Goal: Information Seeking & Learning: Compare options

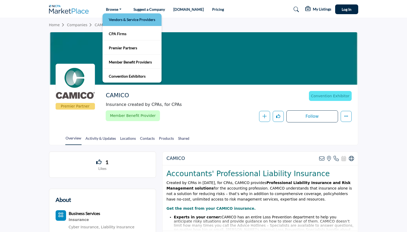
click at [117, 18] on link "Vendors & Service Providers" at bounding box center [132, 19] width 54 height 7
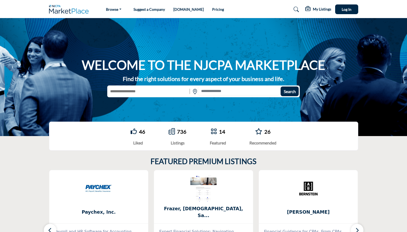
click at [165, 87] on input "text" at bounding box center [147, 91] width 81 height 10
type input "******"
click at [280, 86] on button "Search" at bounding box center [289, 91] width 18 height 10
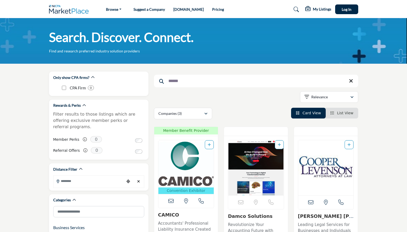
click at [188, 149] on img "Open Listing in new tab" at bounding box center [186, 163] width 56 height 47
click at [263, 161] on img "Open Listing in new tab" at bounding box center [256, 167] width 56 height 55
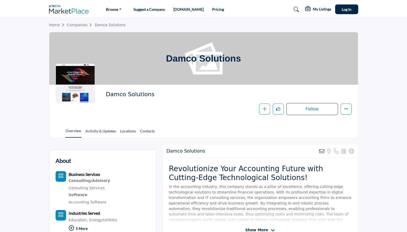
scroll to position [52, 0]
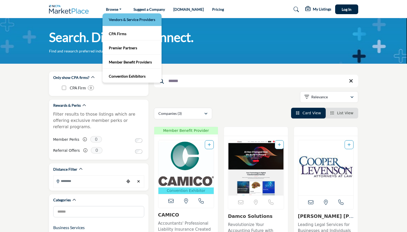
click at [118, 17] on link "Vendors & Service Providers" at bounding box center [132, 19] width 54 height 7
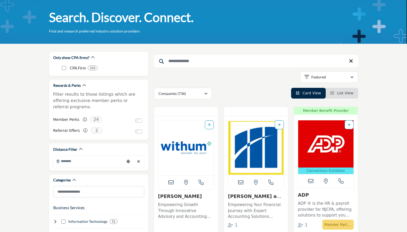
scroll to position [79, 0]
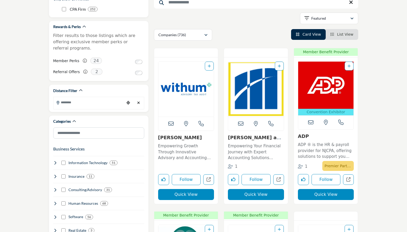
click at [323, 95] on img "Open Listing in new tab" at bounding box center [326, 85] width 56 height 47
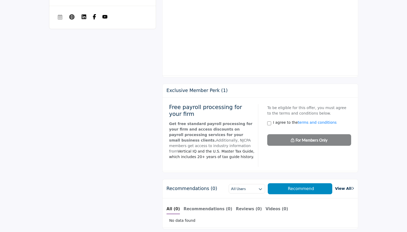
scroll to position [341, 0]
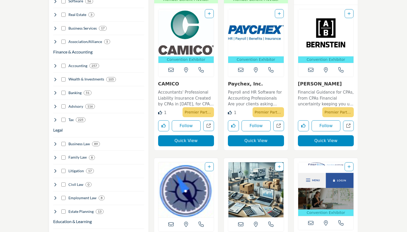
scroll to position [315, 0]
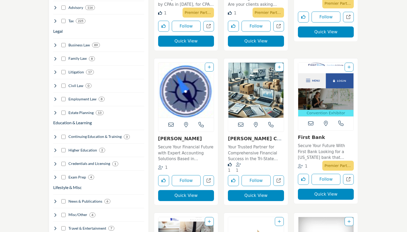
scroll to position [446, 0]
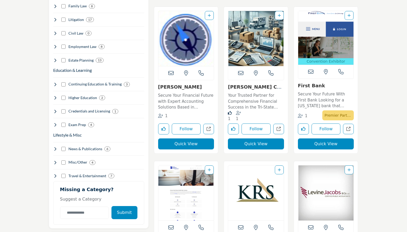
click at [255, 41] on img "Open Listing in new tab" at bounding box center [256, 38] width 56 height 55
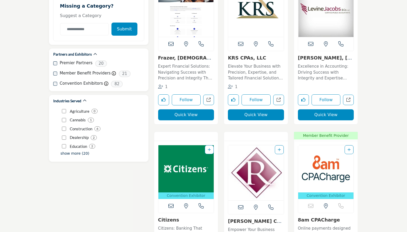
scroll to position [708, 0]
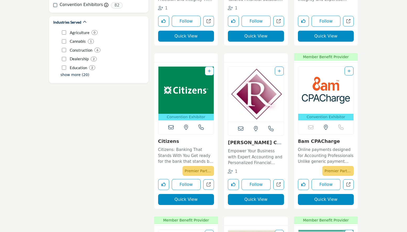
click at [317, 90] on img "Open Listing in new tab" at bounding box center [326, 90] width 56 height 47
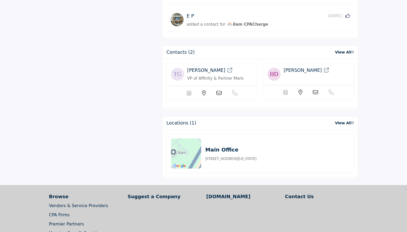
scroll to position [524, 0]
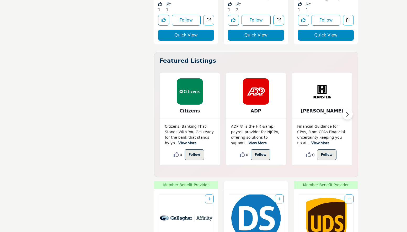
scroll to position [1206, 0]
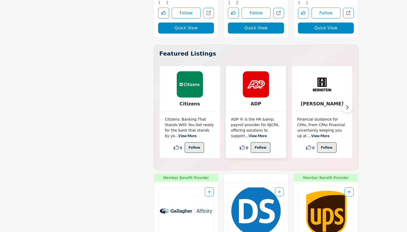
click at [258, 86] on img at bounding box center [256, 84] width 26 height 26
